Goal: Navigation & Orientation: Find specific page/section

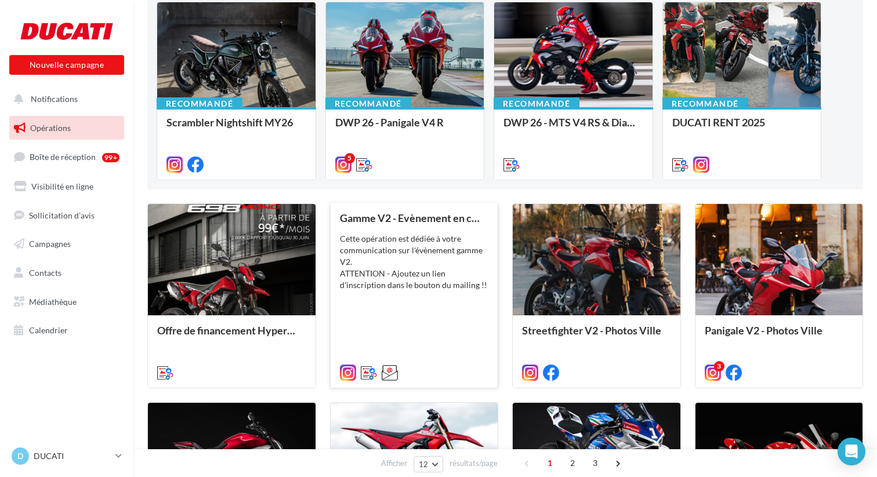
scroll to position [135, 0]
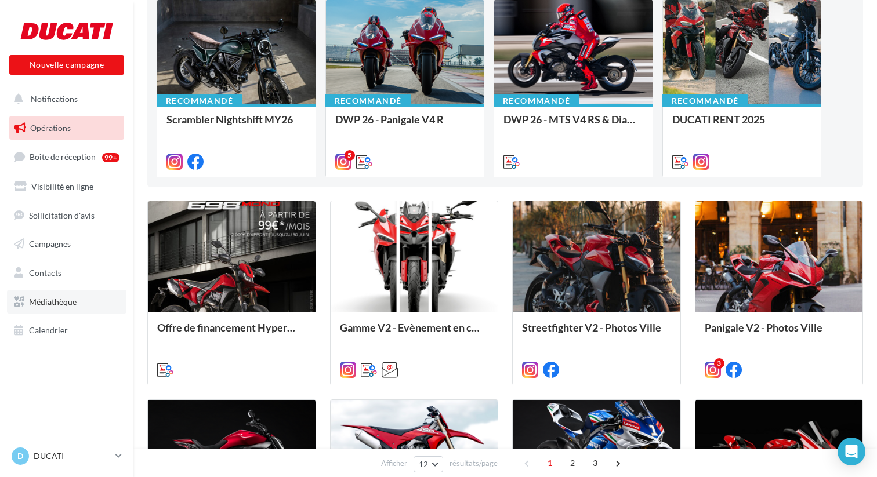
click at [78, 298] on link "Médiathèque" at bounding box center [66, 302] width 119 height 24
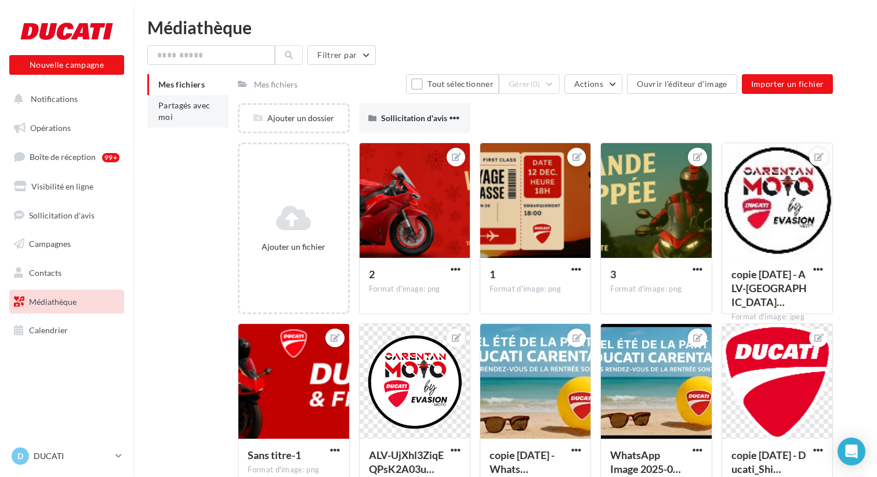
click at [204, 111] on li "Partagés avec moi" at bounding box center [187, 111] width 81 height 32
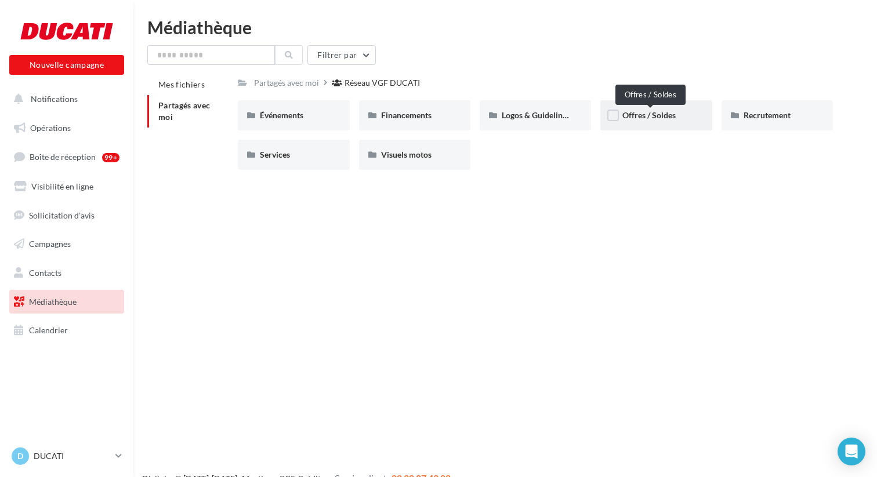
click at [643, 119] on span "Offres / Soldes" at bounding box center [648, 115] width 53 height 10
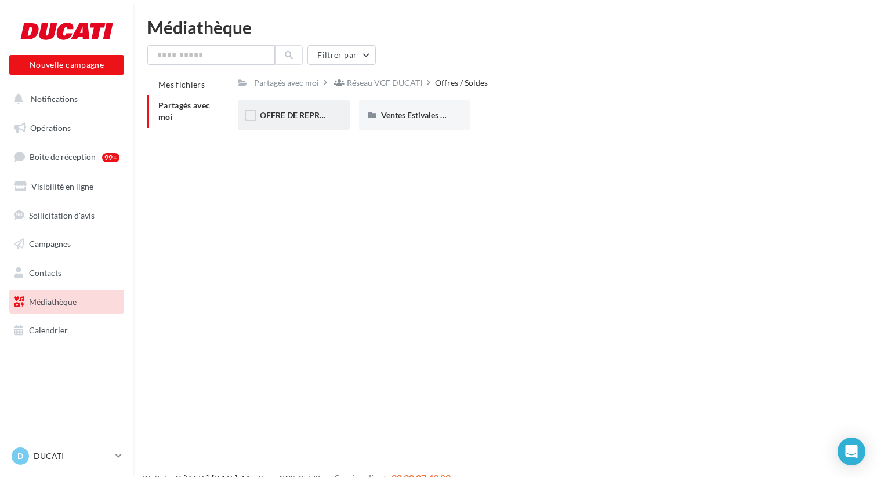
click at [306, 120] on span "OFFRE DE REPRISE MTS V4" at bounding box center [311, 115] width 102 height 10
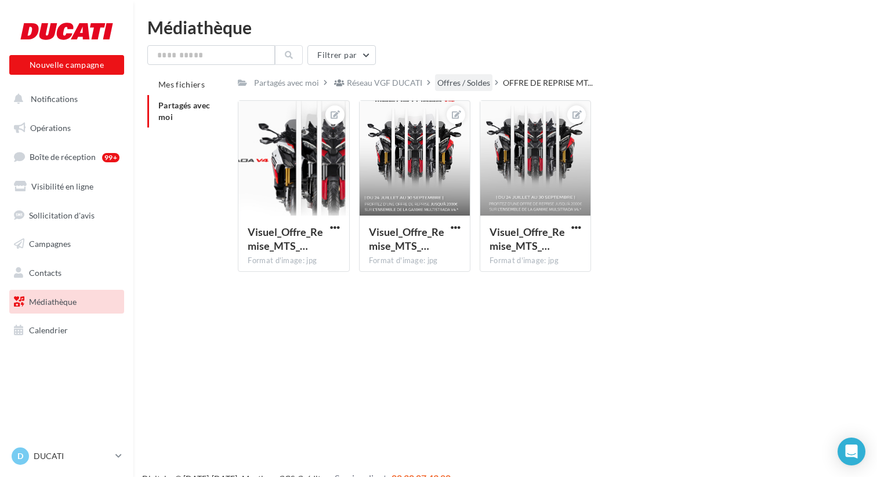
click at [451, 81] on div "Offres / Soldes" at bounding box center [463, 83] width 53 height 12
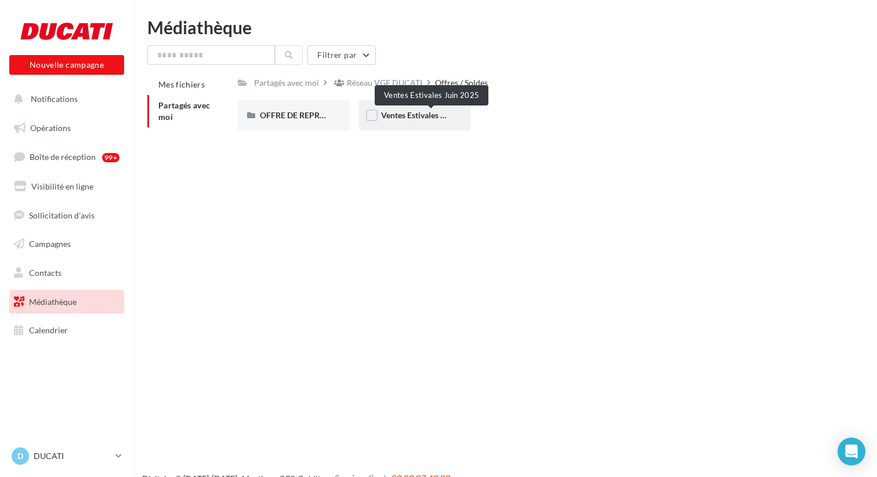
click at [430, 119] on span "Ventes Estivales Juin 2025" at bounding box center [428, 115] width 95 height 10
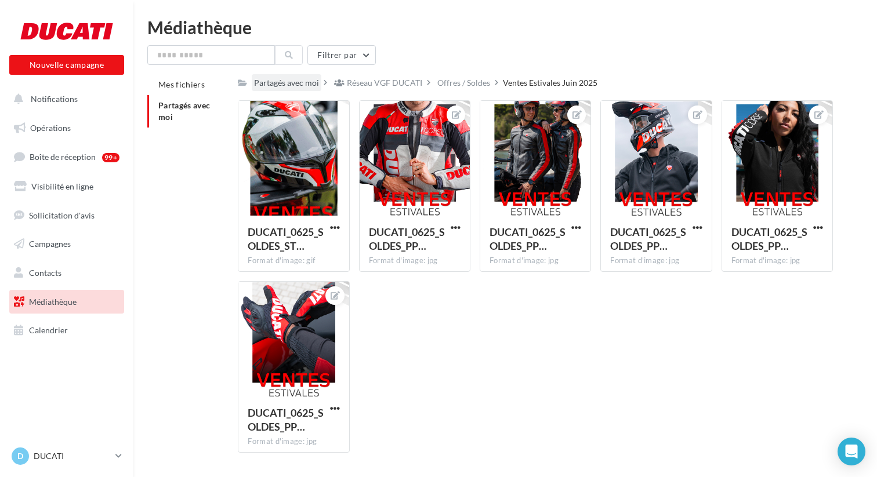
click at [302, 81] on div "Partagés avec moi" at bounding box center [286, 83] width 65 height 12
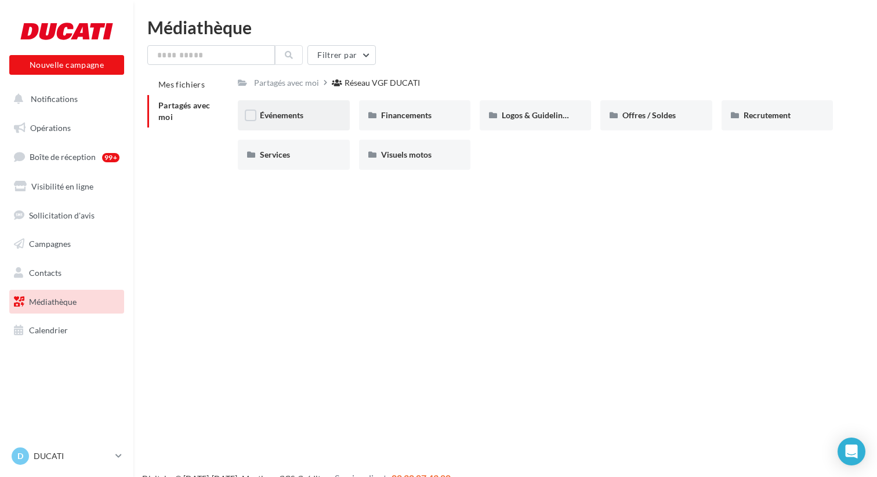
click at [287, 121] on div "Événements" at bounding box center [293, 116] width 67 height 12
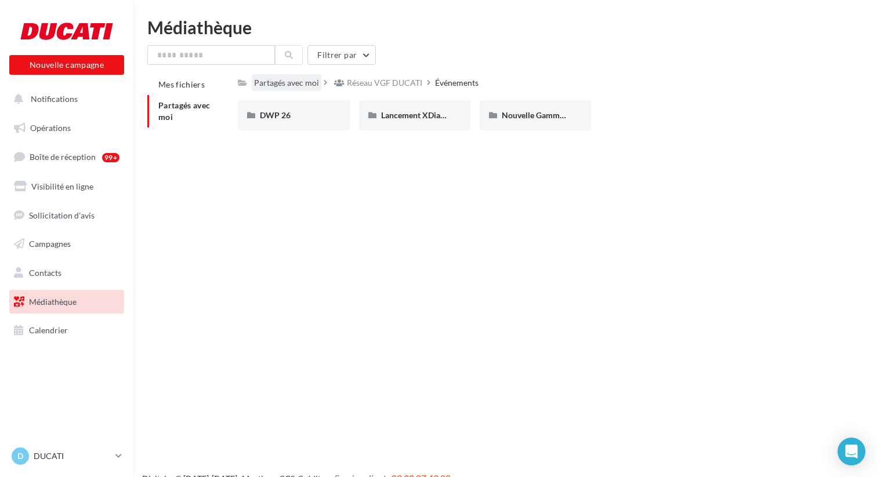
click at [311, 82] on div "Partagés avec moi" at bounding box center [286, 83] width 65 height 12
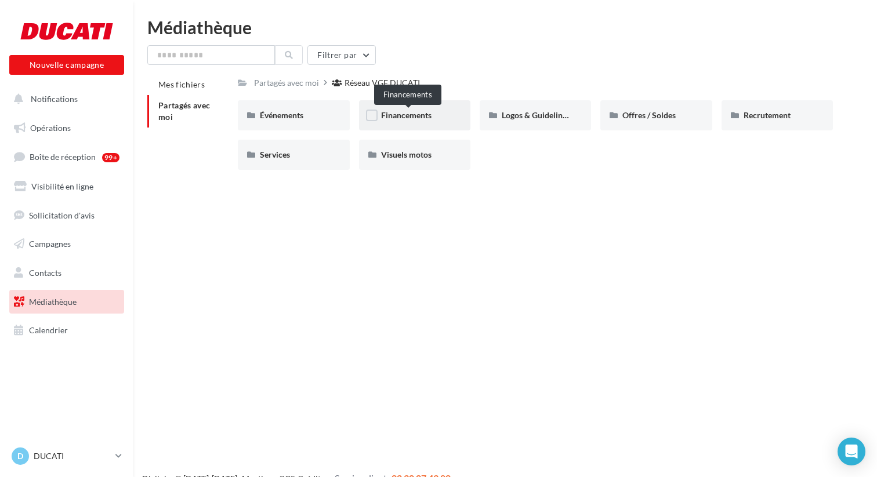
click at [391, 113] on span "Financements" at bounding box center [406, 115] width 50 height 10
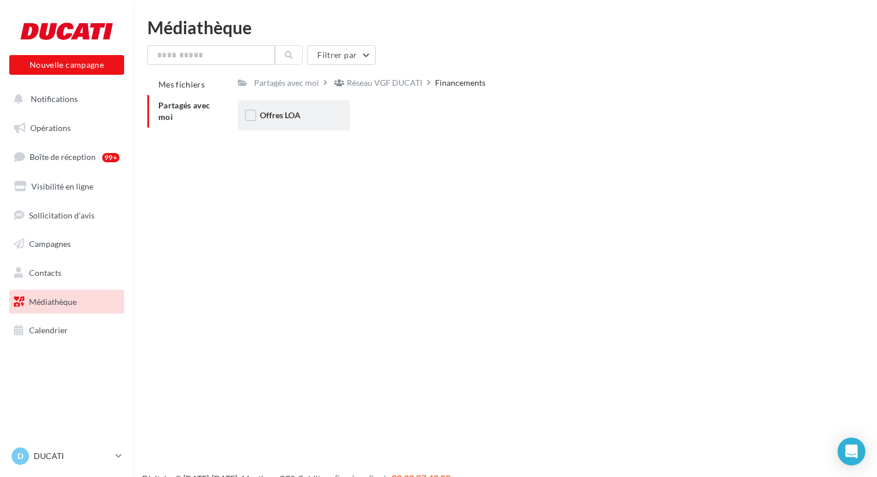
click at [283, 122] on div "Offres LOA" at bounding box center [293, 115] width 111 height 30
click at [411, 118] on span "Septembre 2025" at bounding box center [411, 115] width 60 height 10
click at [360, 113] on div "Story" at bounding box center [414, 115] width 111 height 30
click at [311, 113] on div "Post" at bounding box center [293, 116] width 67 height 12
